Goal: Navigation & Orientation: Find specific page/section

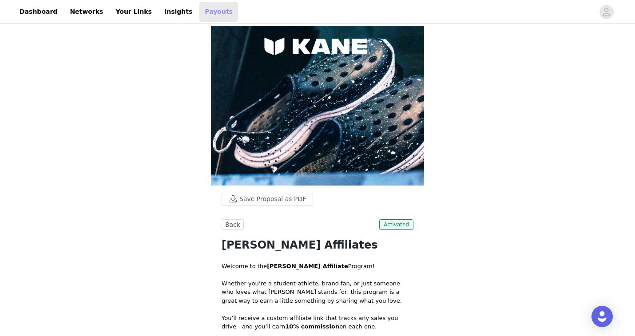
click at [199, 10] on link "Payouts" at bounding box center [218, 12] width 39 height 20
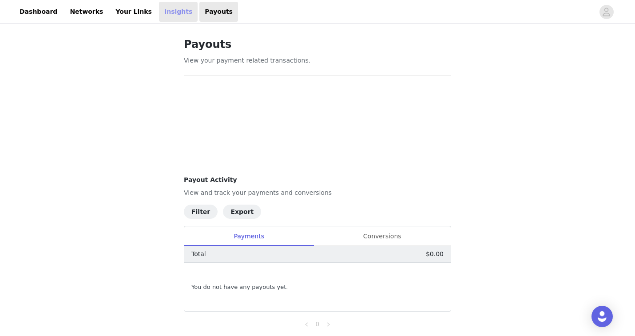
click at [159, 12] on link "Insights" at bounding box center [178, 12] width 39 height 20
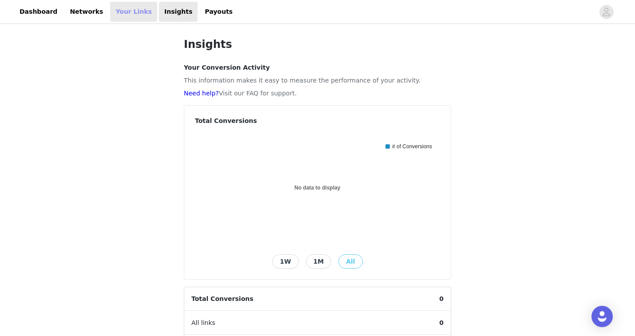
click at [116, 12] on link "Your Links" at bounding box center [133, 12] width 47 height 20
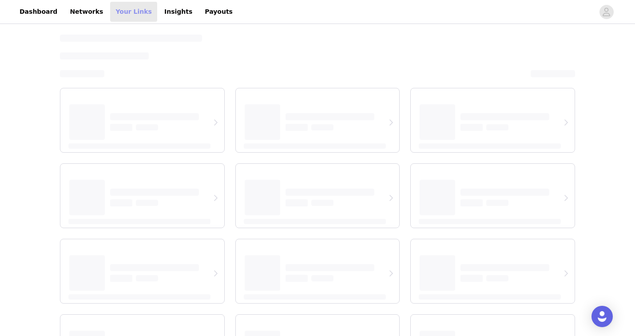
select select "12"
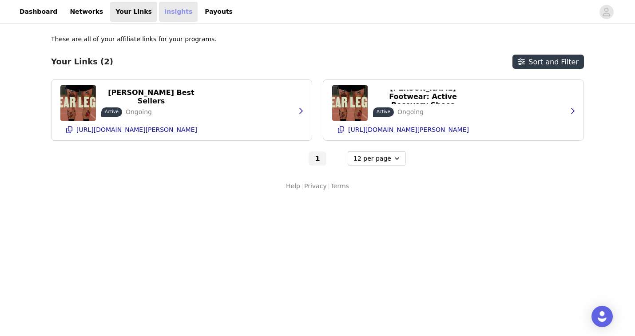
click at [162, 12] on link "Insights" at bounding box center [178, 12] width 39 height 20
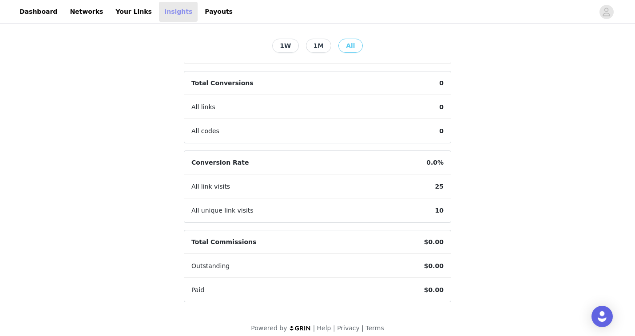
scroll to position [223, 0]
